Goal: Information Seeking & Learning: Learn about a topic

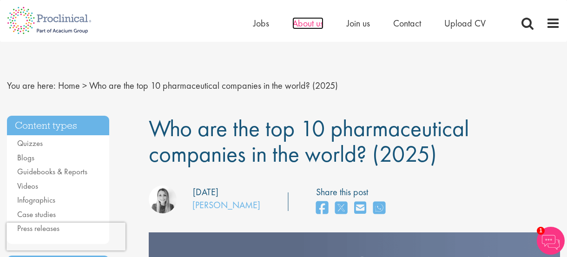
click at [294, 22] on span "About us" at bounding box center [307, 23] width 31 height 12
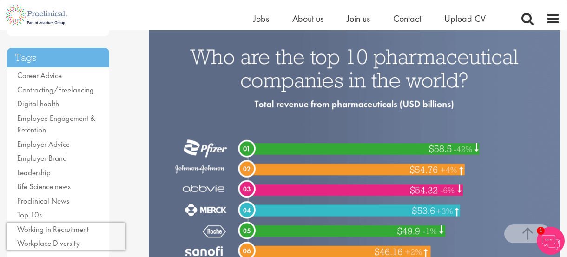
scroll to position [210, 0]
